Goal: Use online tool/utility: Utilize a website feature to perform a specific function

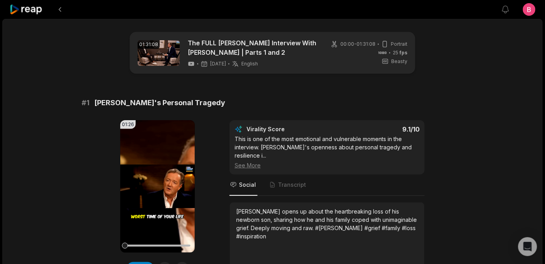
click at [34, 8] on icon at bounding box center [26, 9] width 34 height 11
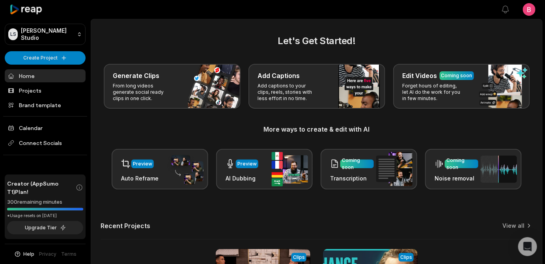
drag, startPoint x: 345, startPoint y: 56, endPoint x: 362, endPoint y: 55, distance: 17.0
click at [345, 48] on h2 "Let's Get Started!" at bounding box center [317, 41] width 432 height 14
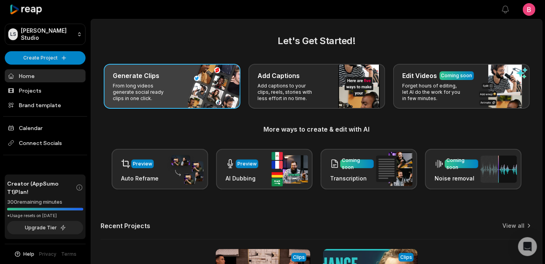
click at [174, 102] on p "From long videos generate social ready clips in one click." at bounding box center [143, 92] width 61 height 19
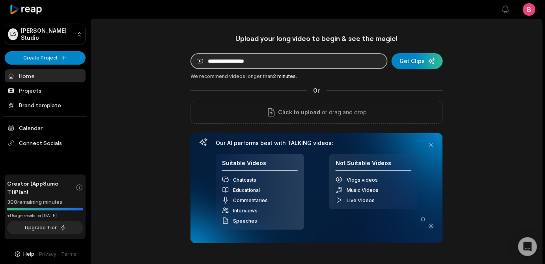
click at [223, 69] on input at bounding box center [289, 61] width 197 height 16
paste input "**********"
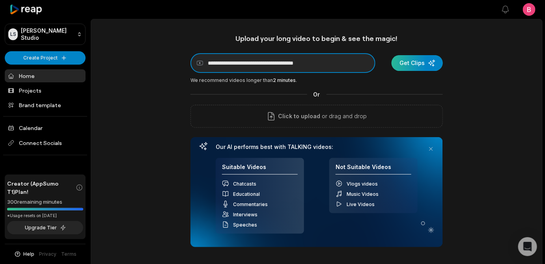
type input "**********"
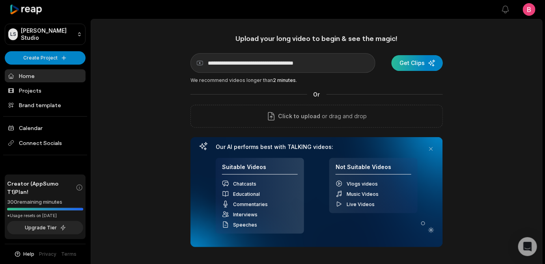
scroll to position [0, 0]
click at [415, 66] on div "submit" at bounding box center [417, 63] width 51 height 16
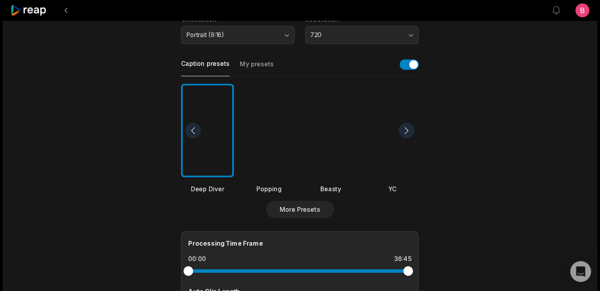
scroll to position [157, 0]
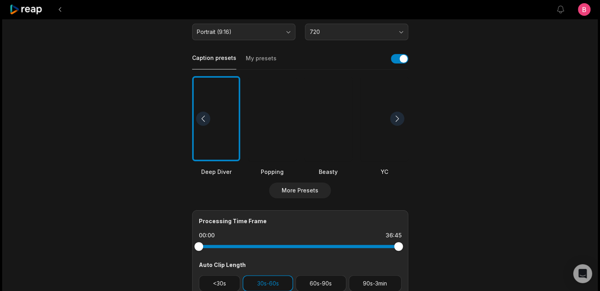
drag, startPoint x: 544, startPoint y: 0, endPoint x: 451, endPoint y: 112, distance: 145.4
click at [451, 112] on main "36:45 [PERSON_NAME]' Trainer: These are the Secrets to Become Physically Elite …" at bounding box center [300, 116] width 382 height 483
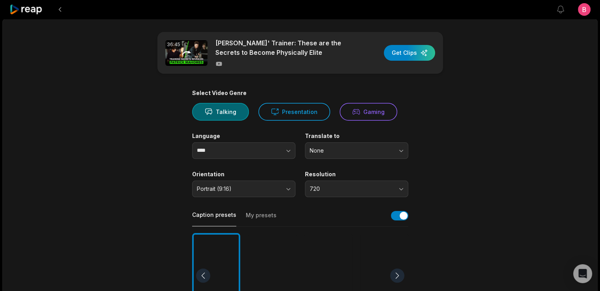
scroll to position [105, 0]
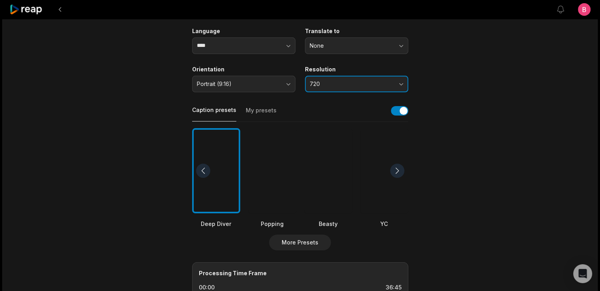
click at [401, 92] on button "720" at bounding box center [356, 84] width 103 height 17
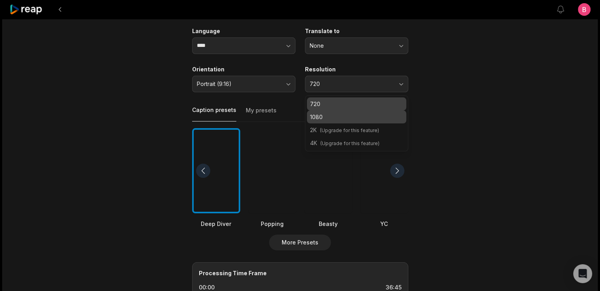
click at [373, 121] on p "1080" at bounding box center [356, 117] width 93 height 8
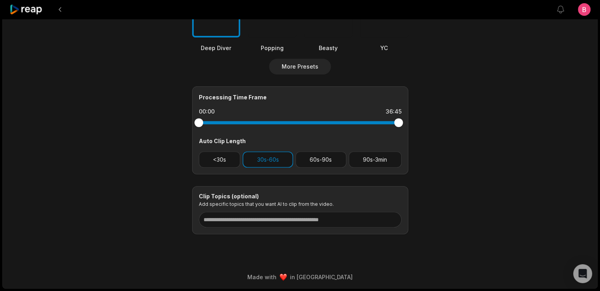
scroll to position [418, 0]
click at [322, 151] on button "60s-90s" at bounding box center [320, 159] width 51 height 16
drag, startPoint x: 358, startPoint y: 184, endPoint x: 279, endPoint y: 181, distance: 79.7
click at [279, 186] on div "Clip Topics (optional) Add specific topics that you want AI to clip from the vi…" at bounding box center [300, 210] width 216 height 49
drag, startPoint x: 374, startPoint y: 188, endPoint x: 200, endPoint y: 185, distance: 173.2
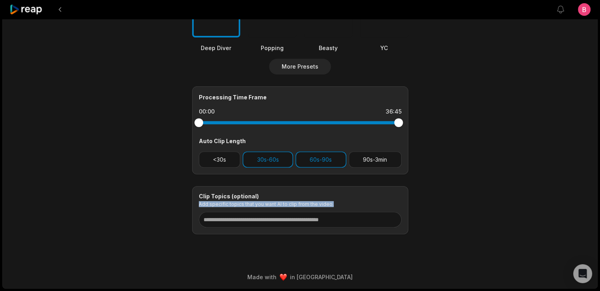
click at [200, 201] on p "Add specific topics that you want AI to clip from the video." at bounding box center [300, 204] width 203 height 6
